Goal: Check status: Check status

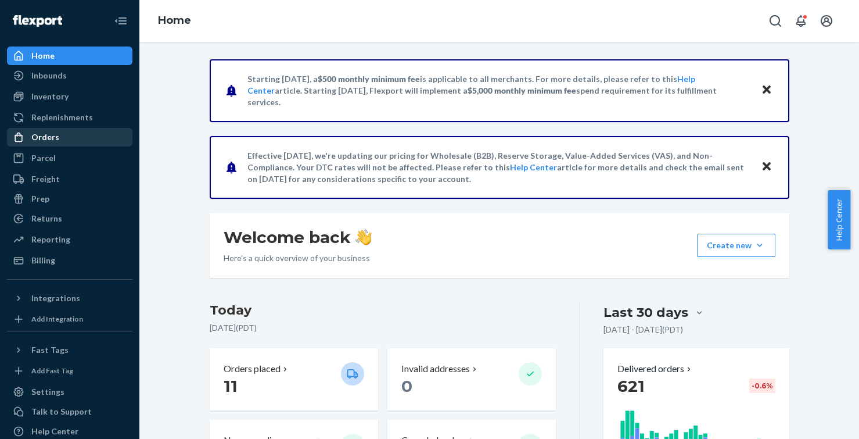
click at [44, 137] on div "Orders" at bounding box center [45, 137] width 28 height 12
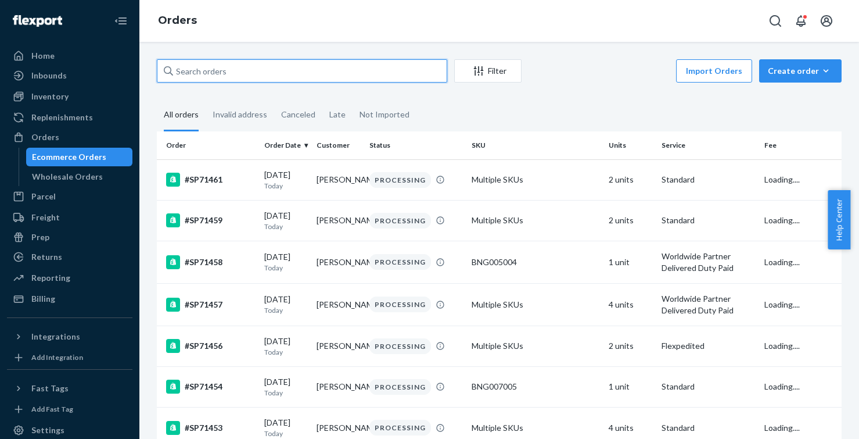
click at [210, 73] on input "text" at bounding box center [302, 70] width 290 height 23
paste input "[EMAIL_ADDRESS][DOMAIN_NAME]"
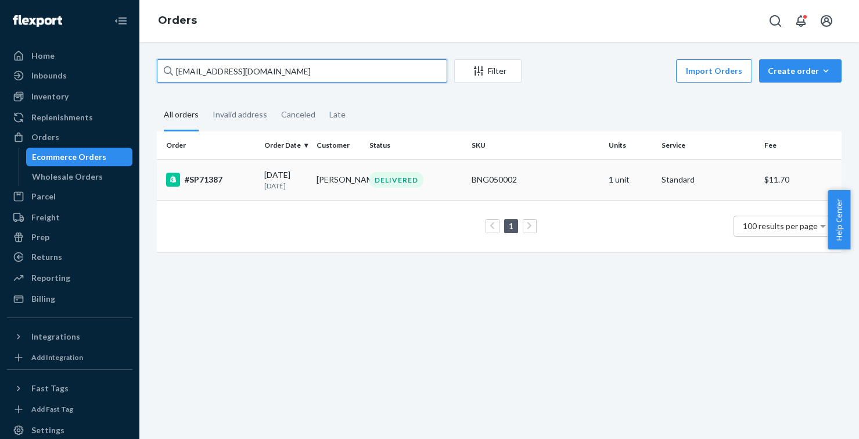
type input "[EMAIL_ADDRESS][DOMAIN_NAME]"
click at [200, 180] on div "#SP71387" at bounding box center [210, 180] width 89 height 14
